Goal: Task Accomplishment & Management: Manage account settings

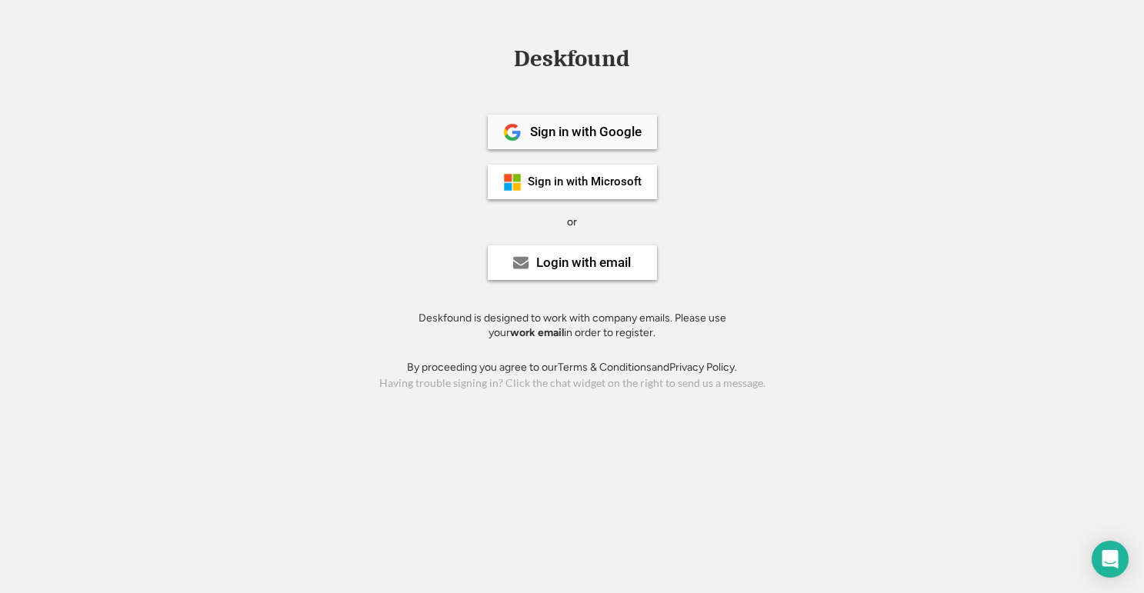
click at [590, 125] on div "Sign in with Google" at bounding box center [586, 131] width 112 height 13
click at [554, 261] on div "Login with email" at bounding box center [583, 262] width 95 height 13
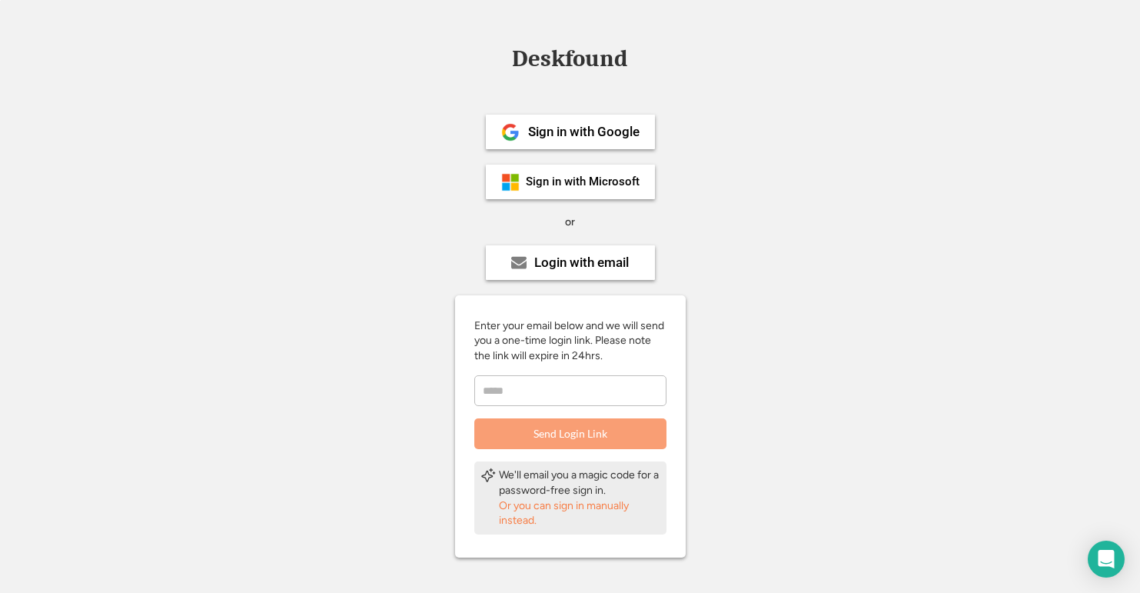
click at [525, 394] on input "email" at bounding box center [570, 390] width 192 height 31
type input "**********"
click at [561, 434] on button "Send Login Link" at bounding box center [570, 433] width 192 height 31
click at [620, 173] on div "Sign in with Microsoft" at bounding box center [570, 182] width 169 height 35
